Goal: Task Accomplishment & Management: Manage account settings

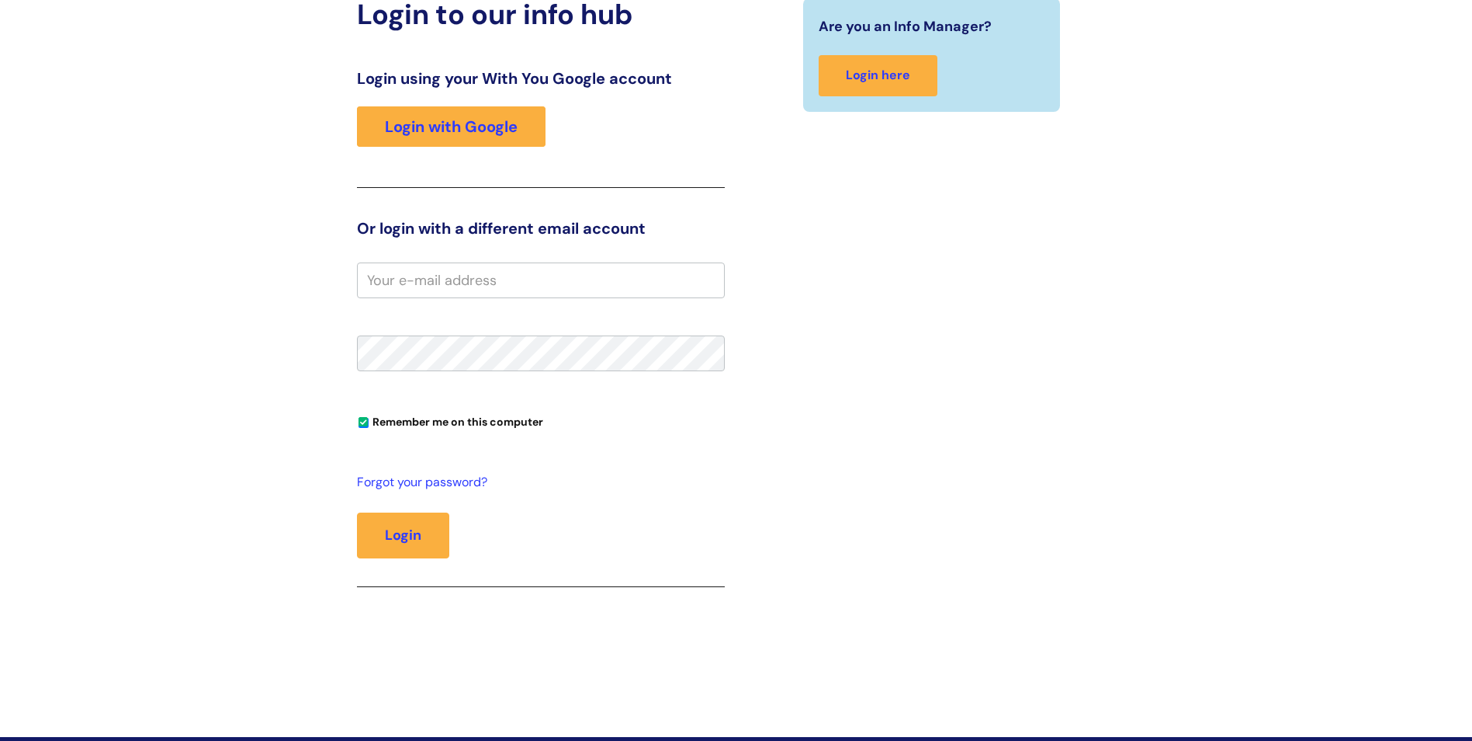
scroll to position [233, 0]
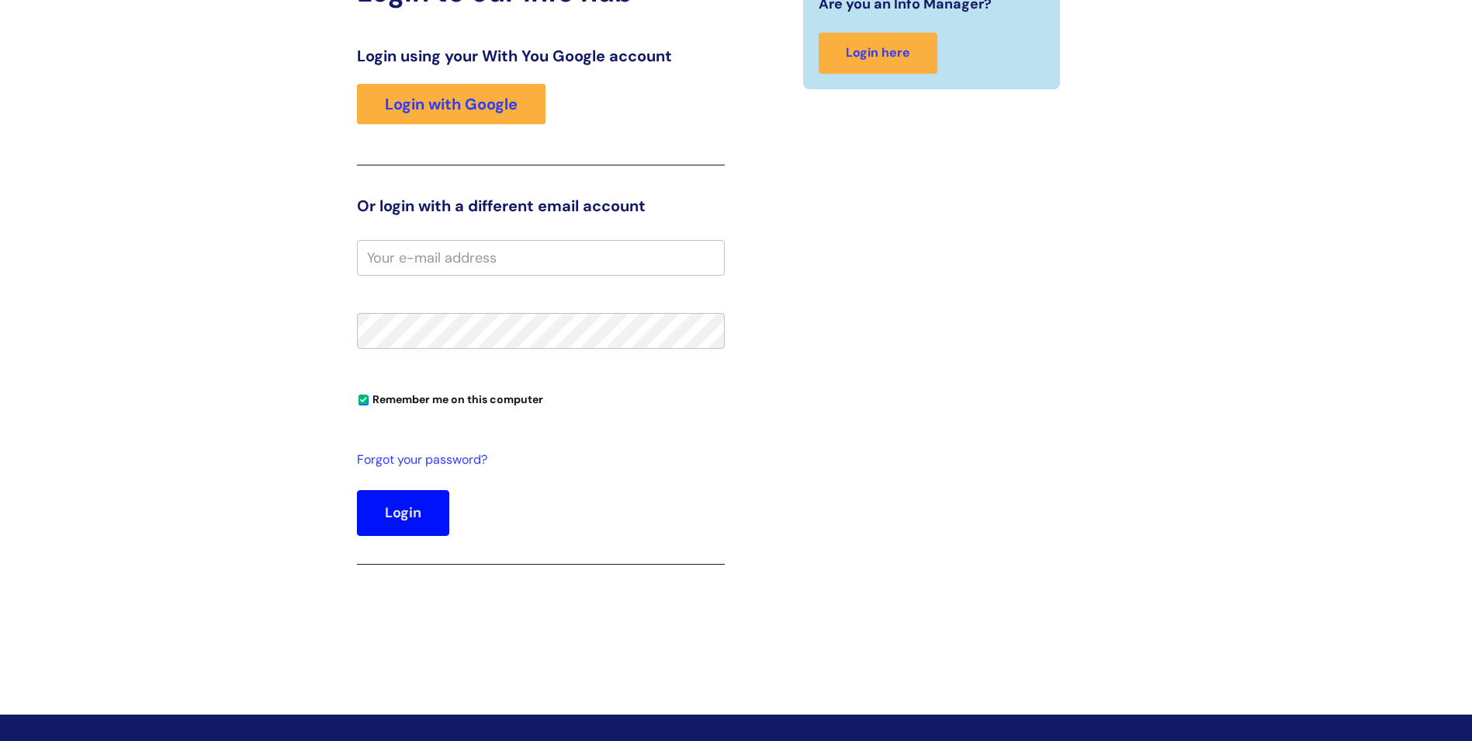
type input "[PERSON_NAME][EMAIL_ADDRESS][DOMAIN_NAME]"
click at [419, 522] on button "Login" at bounding box center [403, 512] width 92 height 45
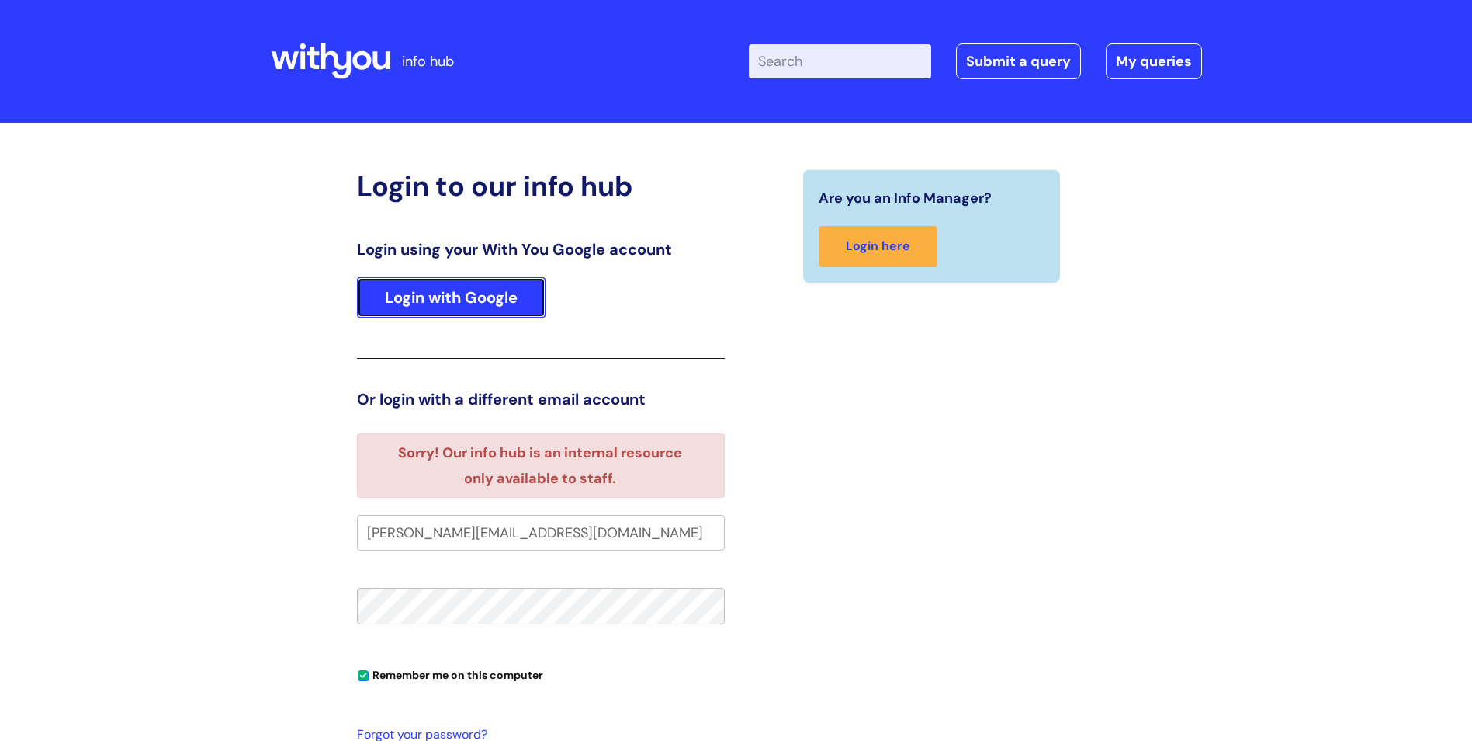
click at [509, 299] on link "Login with Google" at bounding box center [451, 297] width 189 height 40
